Goal: Navigation & Orientation: Find specific page/section

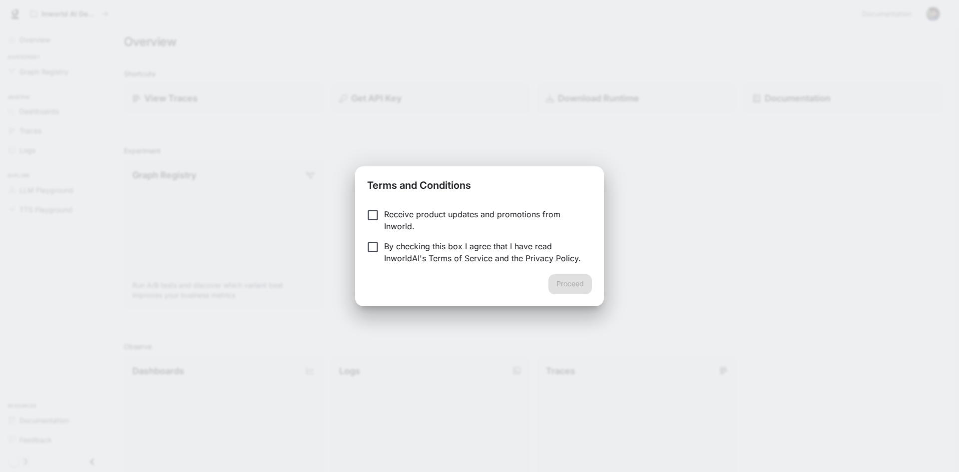
click at [404, 213] on p "Receive product updates and promotions from Inworld." at bounding box center [484, 220] width 200 height 24
click at [395, 250] on p "By checking this box I agree that I have read InworldAI's Terms of Service and …" at bounding box center [484, 252] width 200 height 24
click at [560, 287] on button "Proceed" at bounding box center [570, 284] width 43 height 20
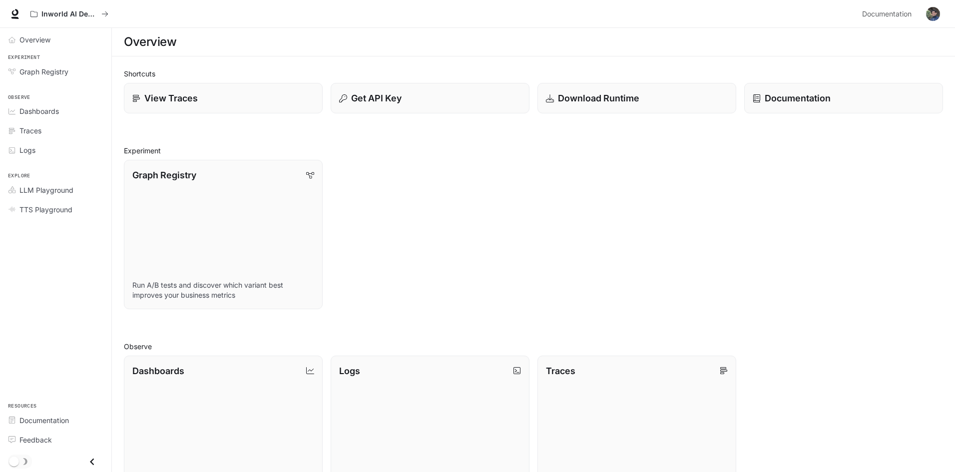
click at [362, 182] on div "Graph Registry Run A/B tests and discover which variant best improves your busi…" at bounding box center [529, 230] width 827 height 157
click at [56, 113] on span "Dashboards" at bounding box center [38, 111] width 39 height 10
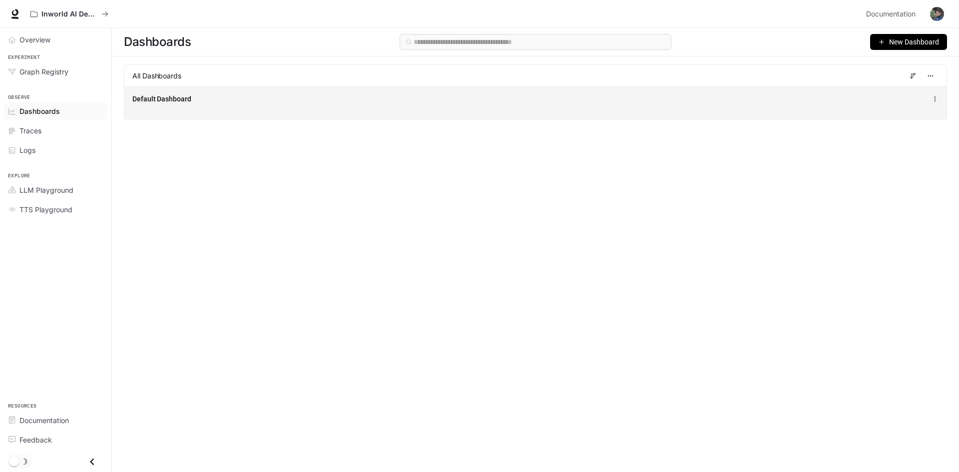
click at [286, 103] on div "Default Dashboard" at bounding box center [367, 99] width 470 height 10
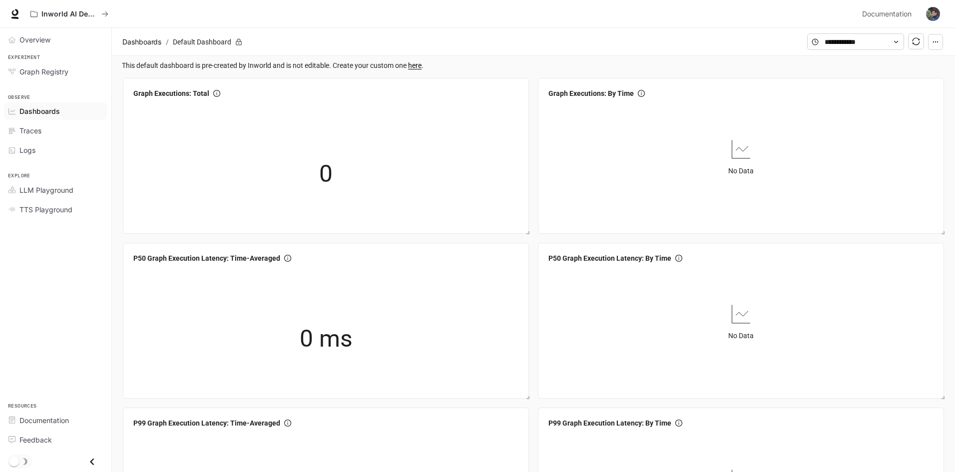
click at [942, 17] on button "button" at bounding box center [933, 14] width 20 height 20
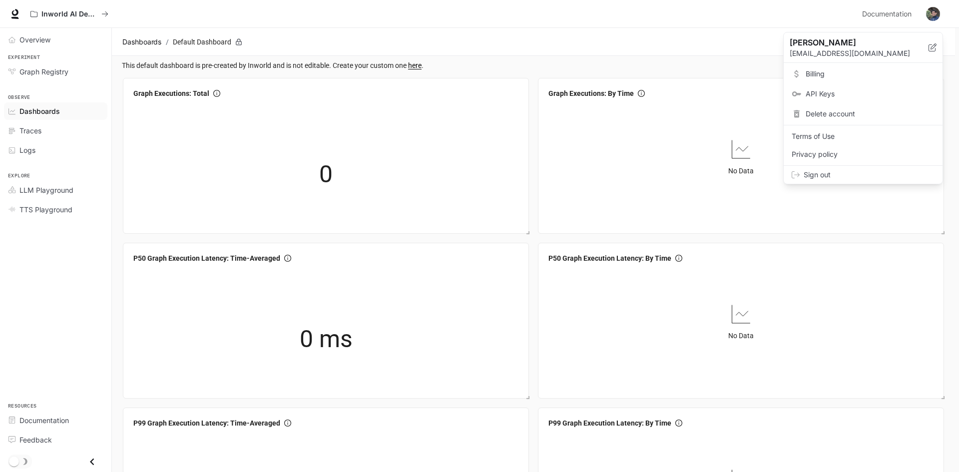
click at [830, 181] on div "Sign out" at bounding box center [863, 175] width 159 height 18
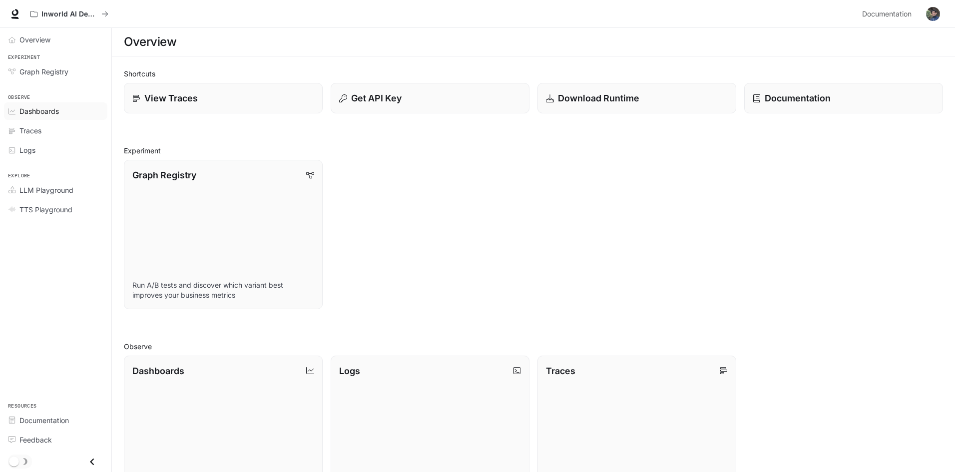
click at [57, 114] on span "Dashboards" at bounding box center [38, 111] width 39 height 10
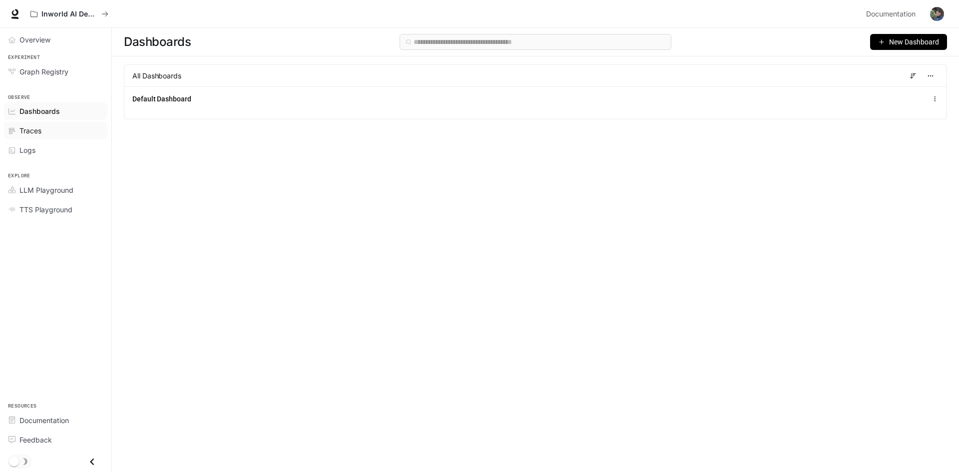
click at [32, 133] on span "Traces" at bounding box center [30, 130] width 22 height 10
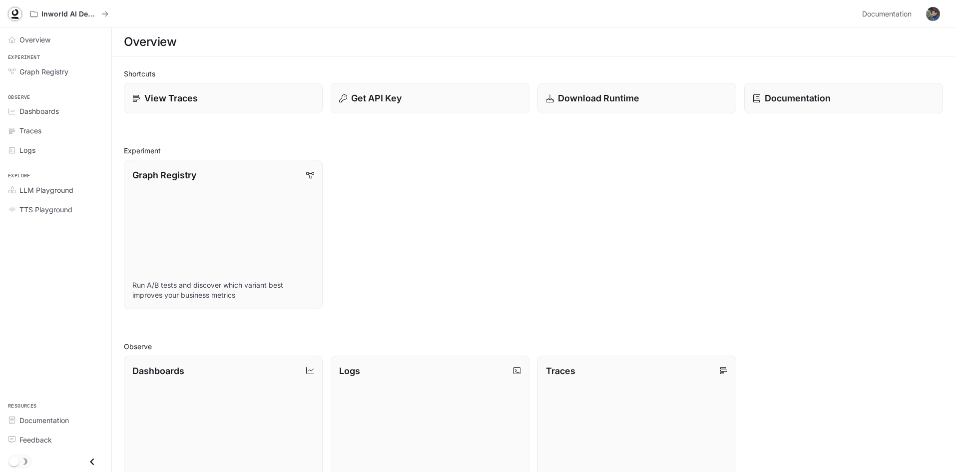
click at [10, 14] on icon at bounding box center [15, 14] width 10 height 10
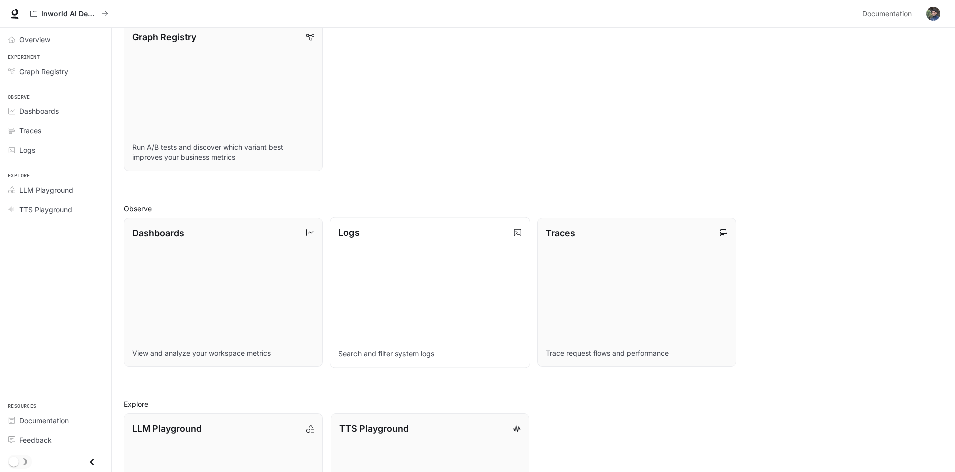
scroll to position [200, 0]
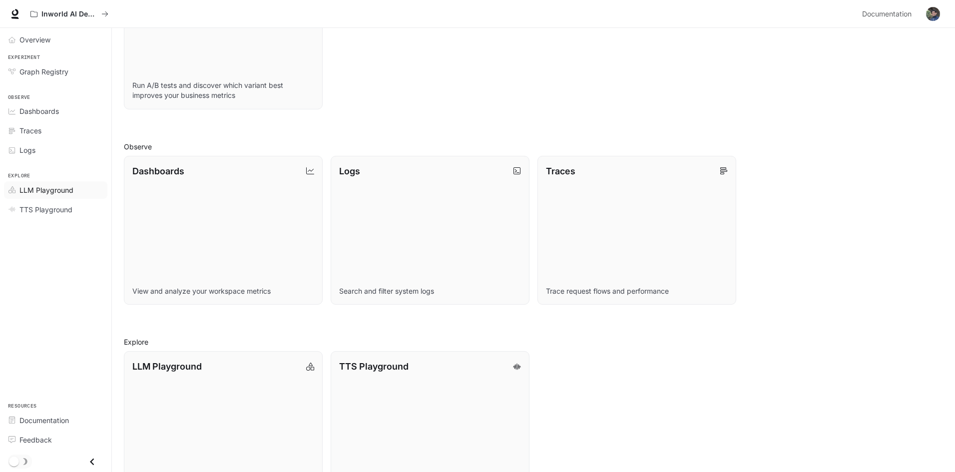
click at [62, 197] on link "LLM Playground" at bounding box center [55, 189] width 103 height 17
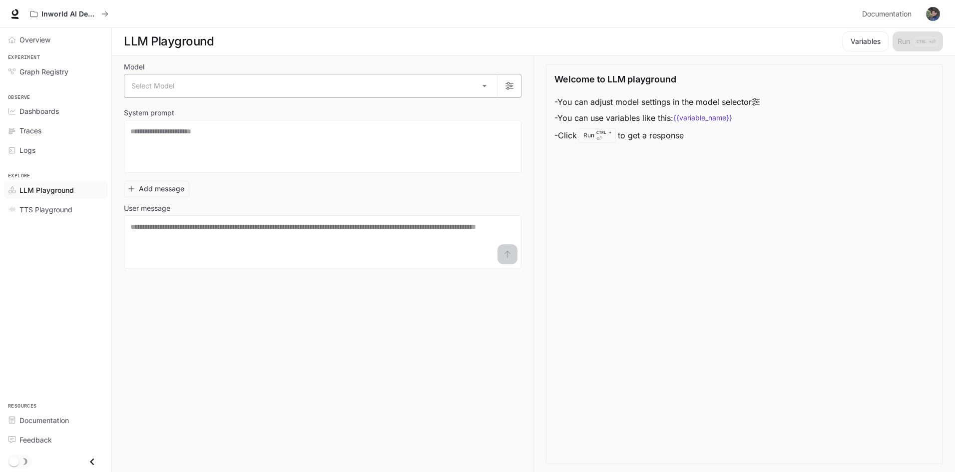
click at [175, 89] on body "Skip to main content Inworld AI Demos Documentation Documentation Portal Overvi…" at bounding box center [477, 236] width 955 height 473
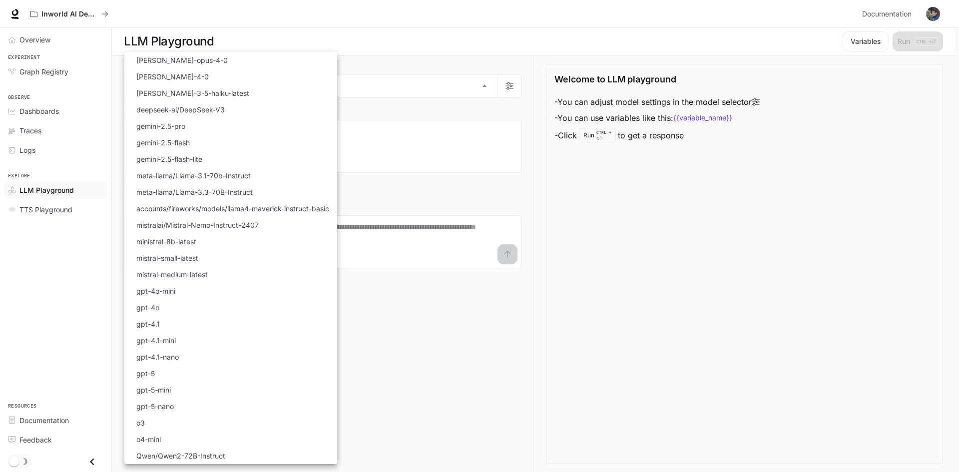
click at [686, 216] on div at bounding box center [479, 236] width 959 height 472
